Goal: Task Accomplishment & Management: Use online tool/utility

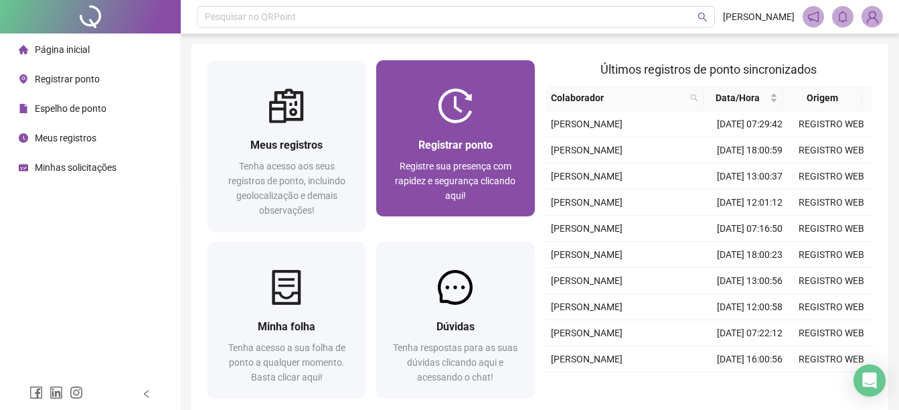
click at [453, 152] on div "Registrar ponto" at bounding box center [455, 145] width 126 height 17
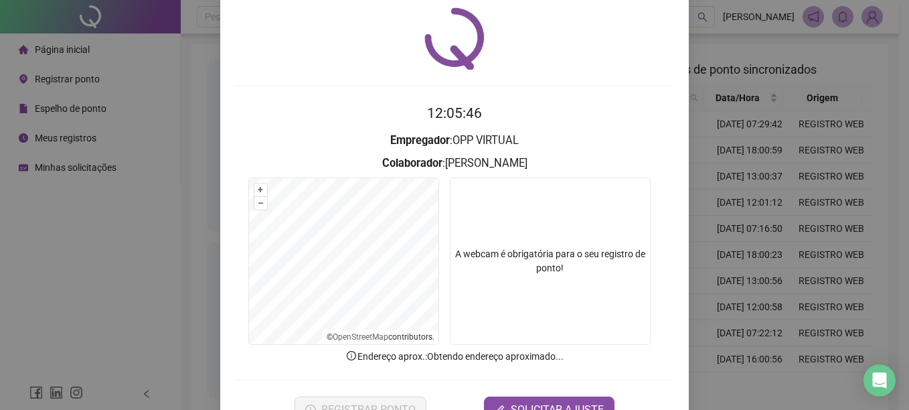
scroll to position [84, 0]
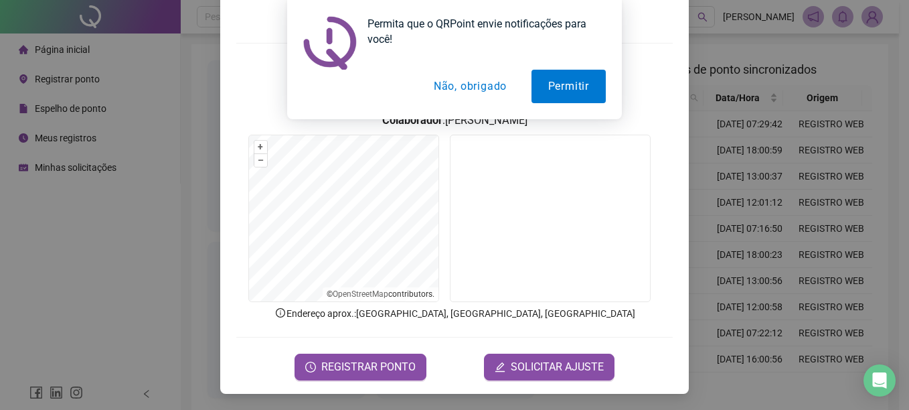
click at [464, 90] on button "Não, obrigado" at bounding box center [470, 86] width 106 height 33
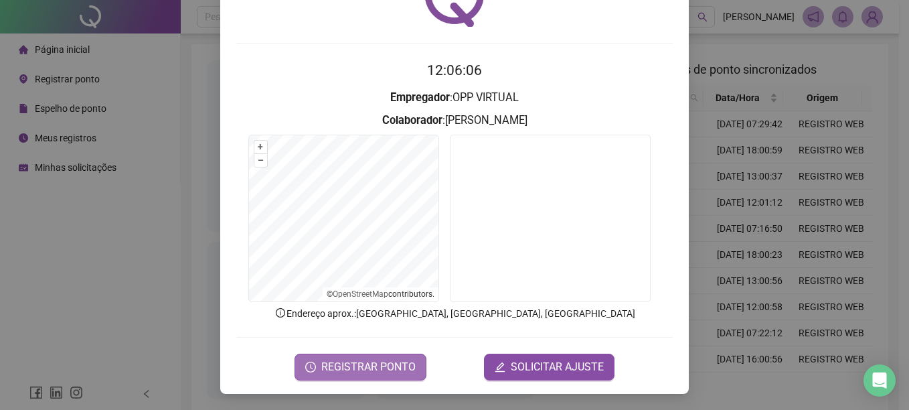
click at [368, 370] on span "REGISTRAR PONTO" at bounding box center [368, 367] width 94 height 16
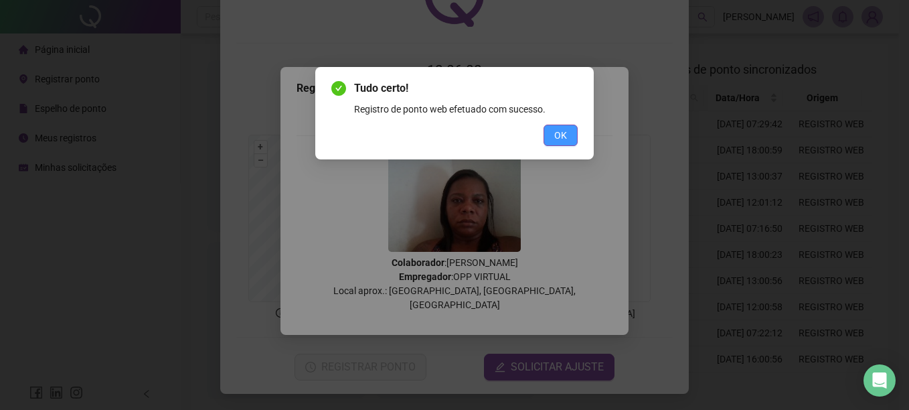
click at [569, 134] on button "OK" at bounding box center [561, 135] width 34 height 21
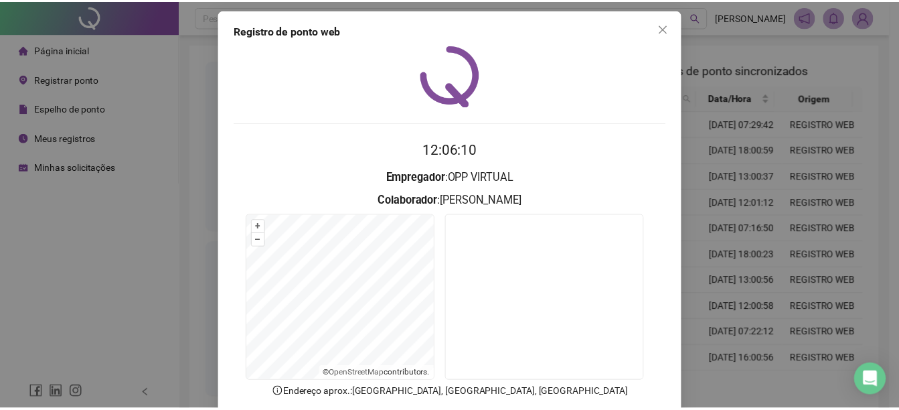
scroll to position [0, 0]
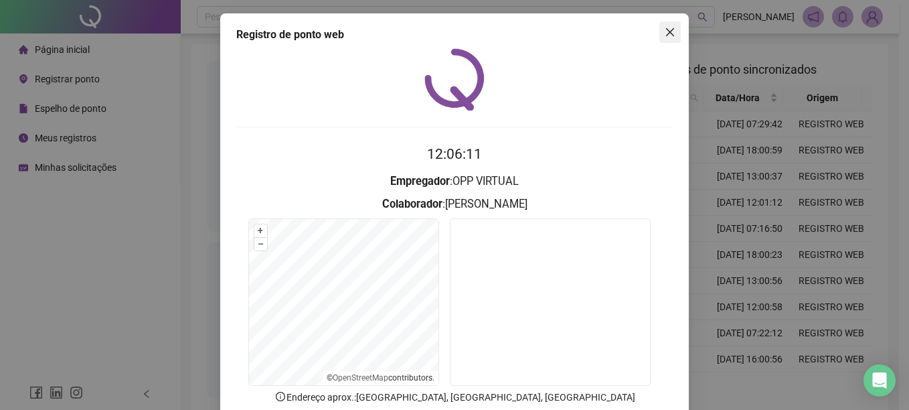
click at [666, 26] on button "Close" at bounding box center [669, 31] width 21 height 21
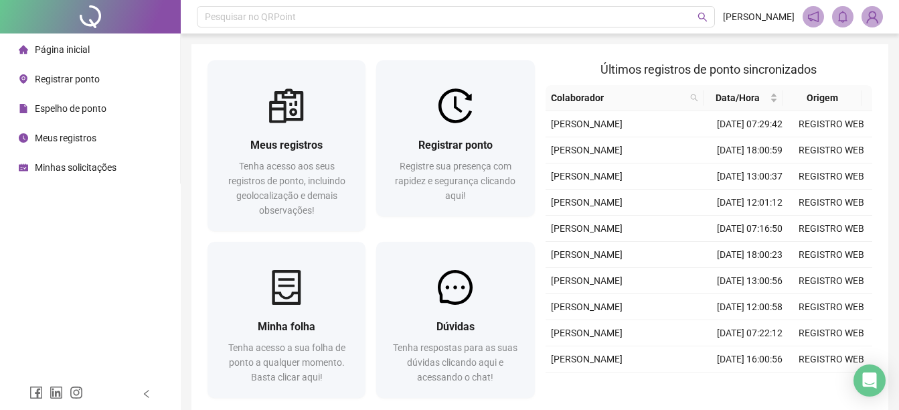
click at [77, 49] on span "Página inicial" at bounding box center [62, 49] width 55 height 11
